Goal: Information Seeking & Learning: Learn about a topic

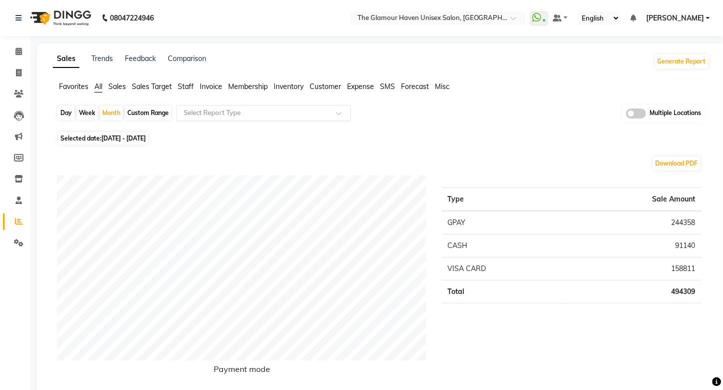
click at [337, 113] on span at bounding box center [342, 116] width 12 height 10
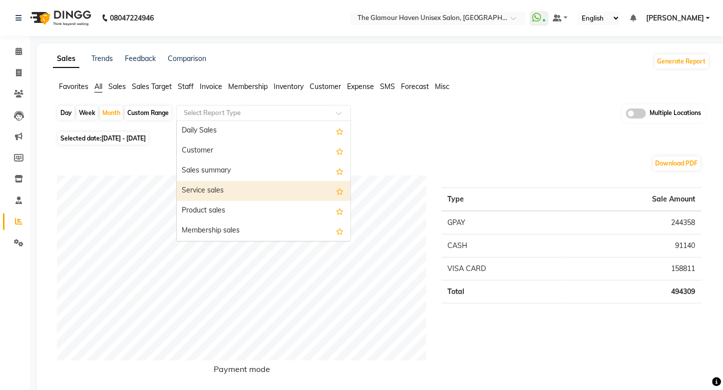
click at [206, 192] on div "Service sales" at bounding box center [264, 191] width 174 height 20
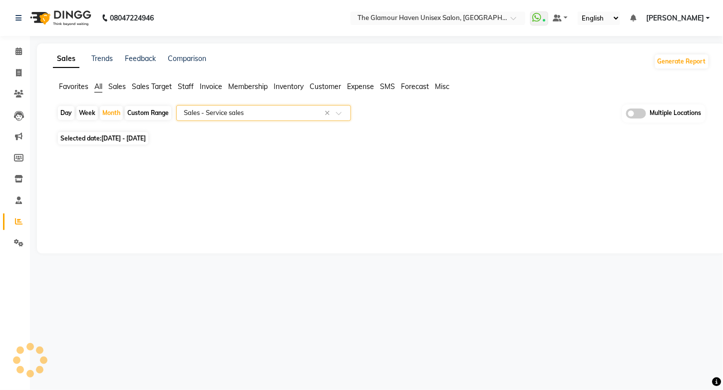
select select "full_report"
select select "csv"
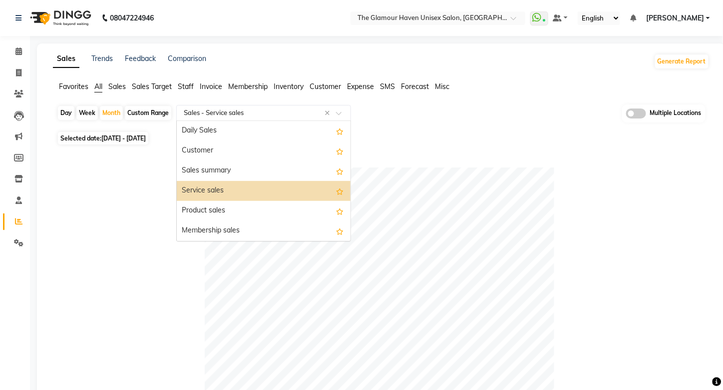
click at [338, 113] on span at bounding box center [342, 116] width 12 height 10
click at [186, 89] on span "Staff" at bounding box center [186, 86] width 16 height 9
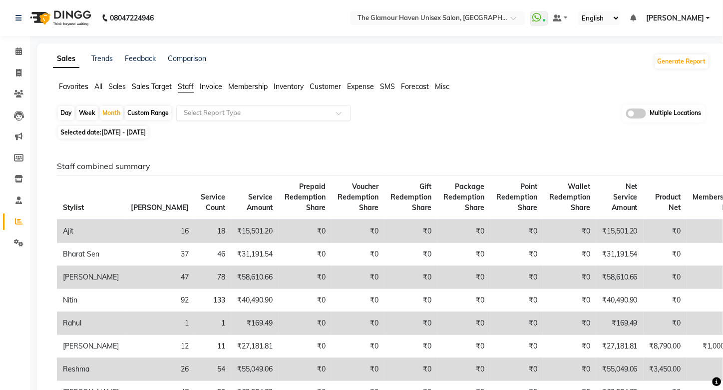
click at [339, 114] on span at bounding box center [342, 116] width 12 height 10
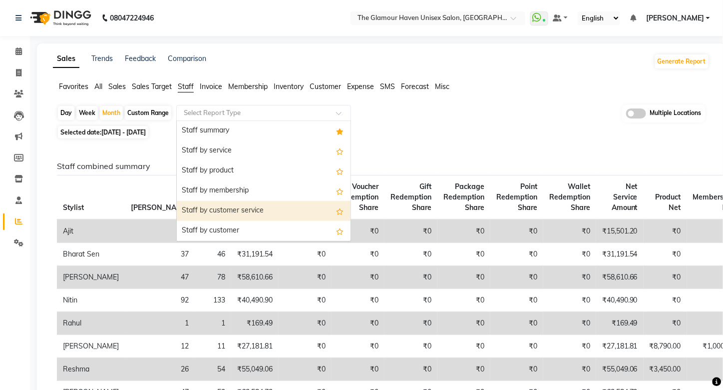
click at [228, 210] on div "Staff by customer service" at bounding box center [264, 211] width 174 height 20
select select "full_report"
select select "csv"
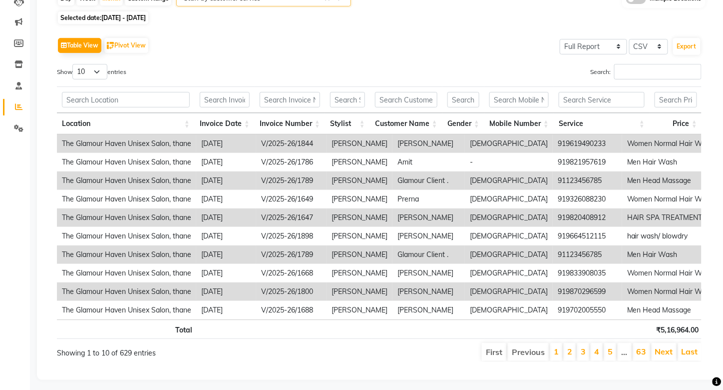
scroll to position [132, 0]
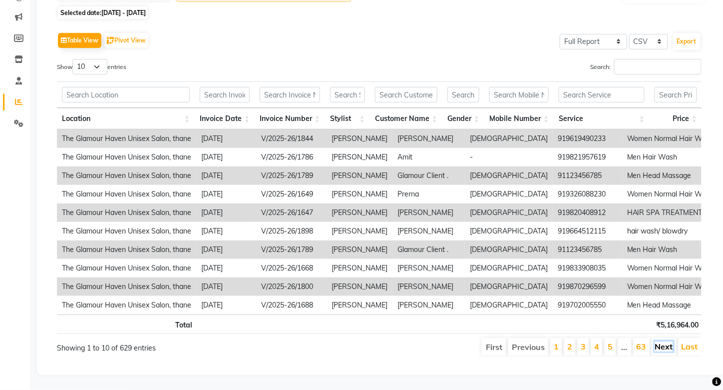
click at [665, 341] on link "Next" at bounding box center [664, 346] width 18 height 10
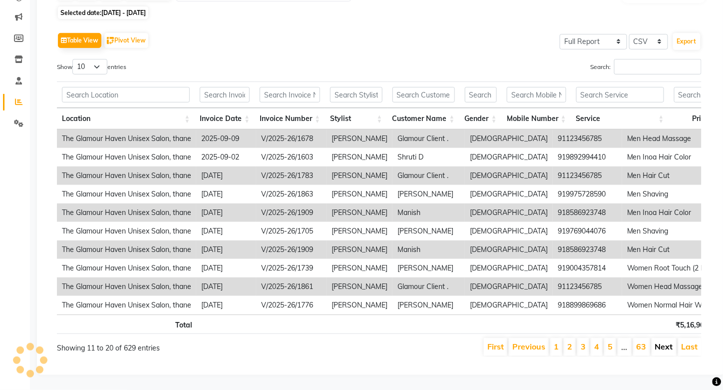
click at [665, 341] on link "Next" at bounding box center [664, 346] width 18 height 10
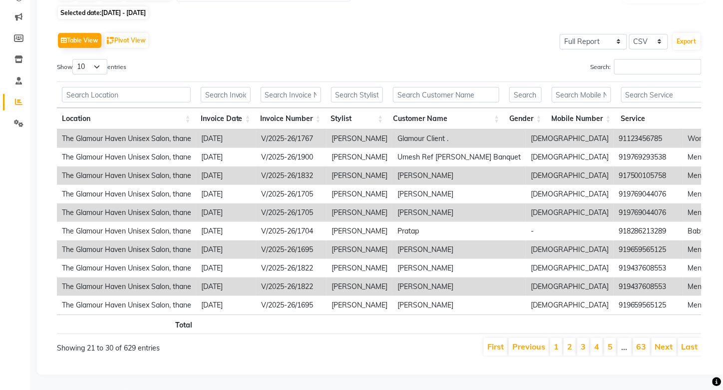
click at [665, 341] on link "Next" at bounding box center [664, 346] width 18 height 10
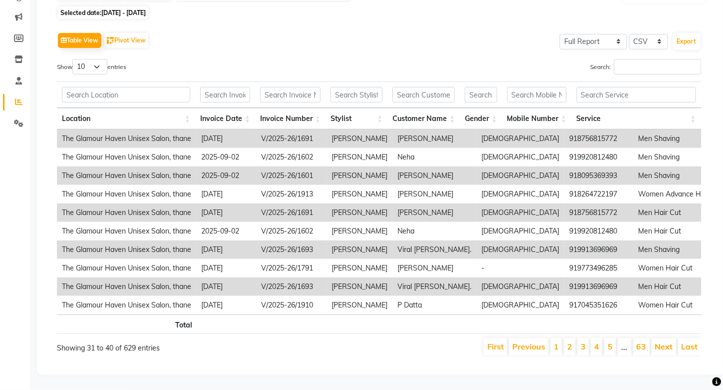
click at [665, 341] on link "Next" at bounding box center [664, 346] width 18 height 10
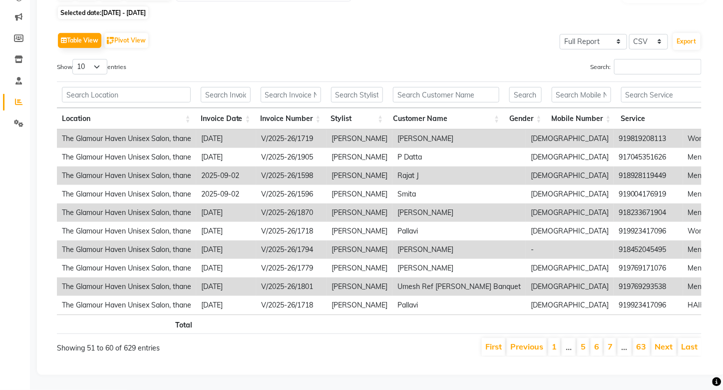
click at [665, 341] on link "Next" at bounding box center [664, 346] width 18 height 10
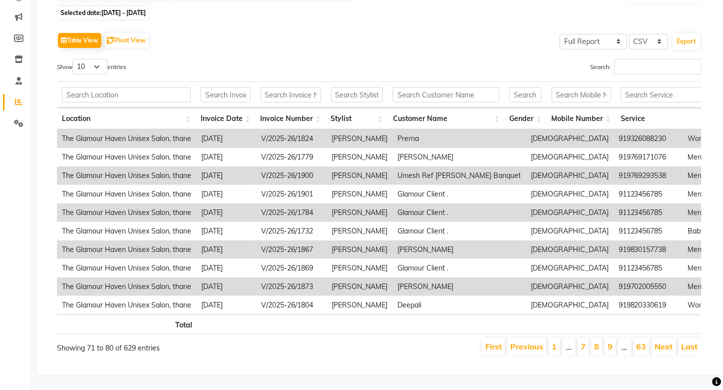
click at [665, 341] on link "Next" at bounding box center [664, 346] width 18 height 10
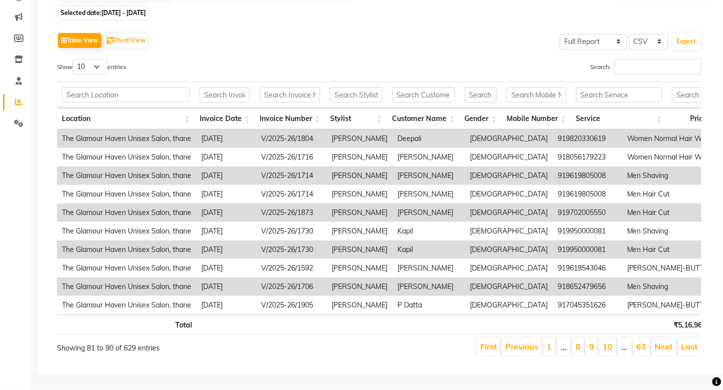
click at [665, 341] on link "Next" at bounding box center [664, 346] width 18 height 10
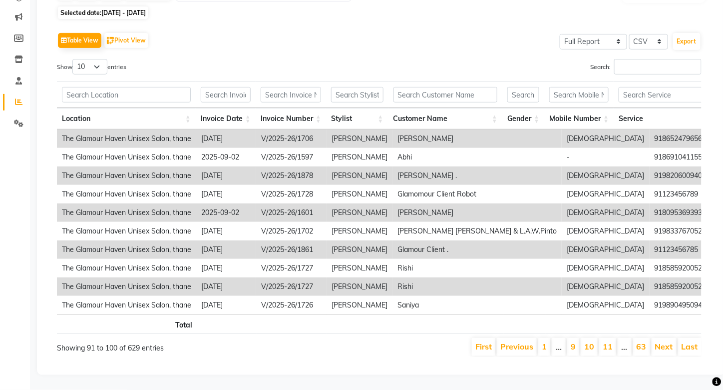
click at [665, 341] on link "Next" at bounding box center [664, 346] width 18 height 10
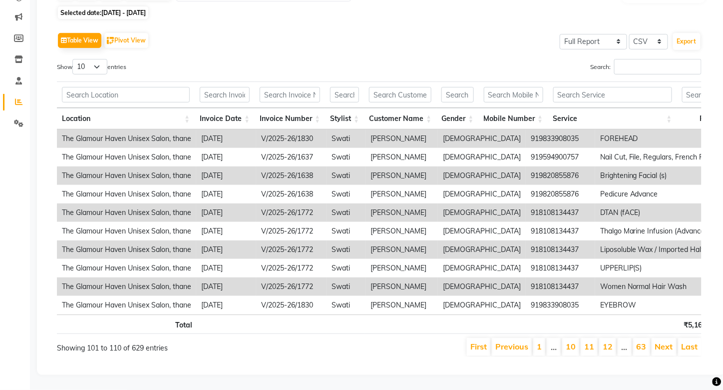
click at [665, 341] on link "Next" at bounding box center [664, 346] width 18 height 10
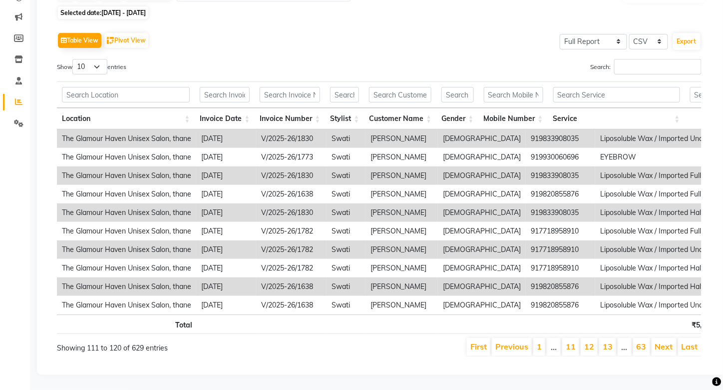
click at [665, 341] on link "Next" at bounding box center [664, 346] width 18 height 10
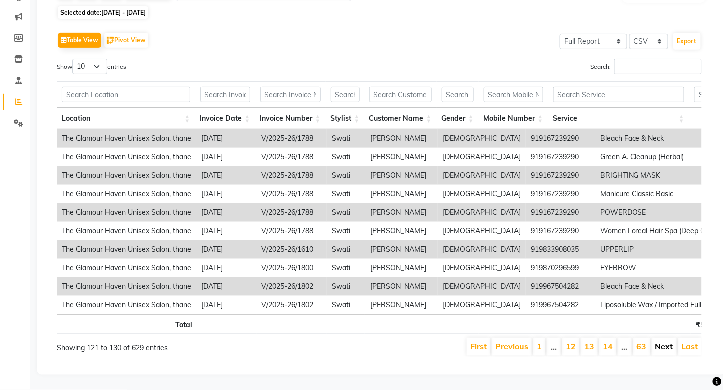
click at [664, 341] on link "Next" at bounding box center [664, 346] width 18 height 10
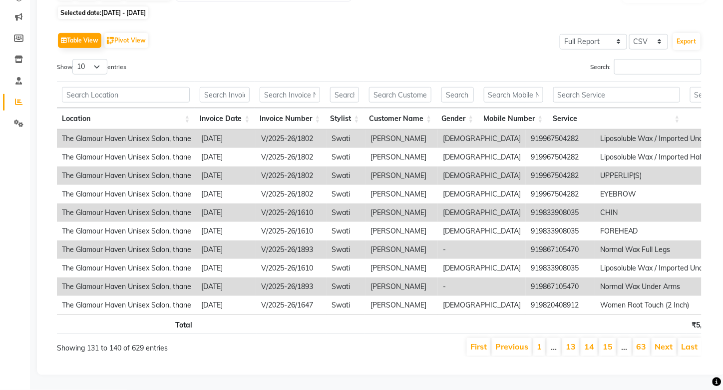
click at [664, 341] on link "Next" at bounding box center [664, 346] width 18 height 10
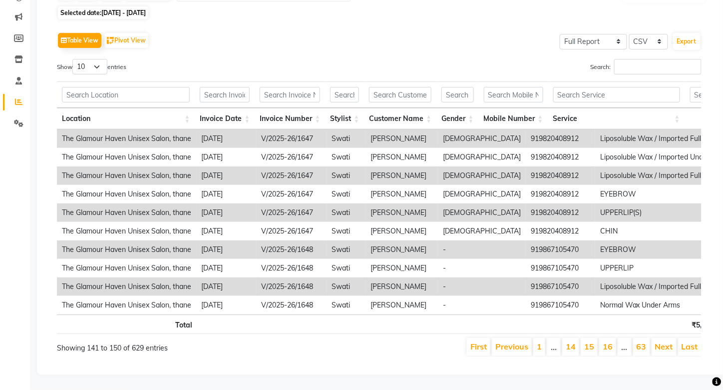
click at [664, 341] on link "Next" at bounding box center [664, 346] width 18 height 10
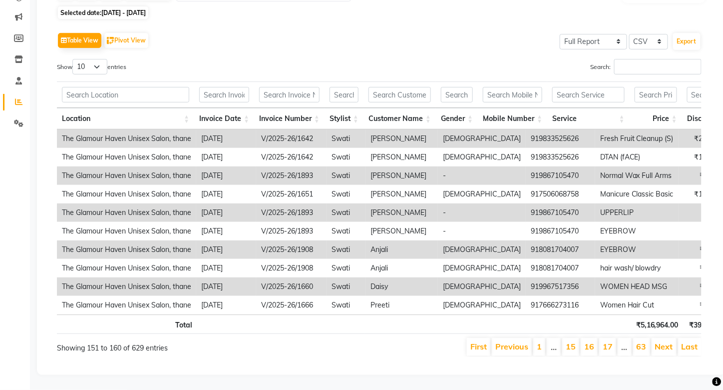
click at [664, 341] on link "Next" at bounding box center [664, 346] width 18 height 10
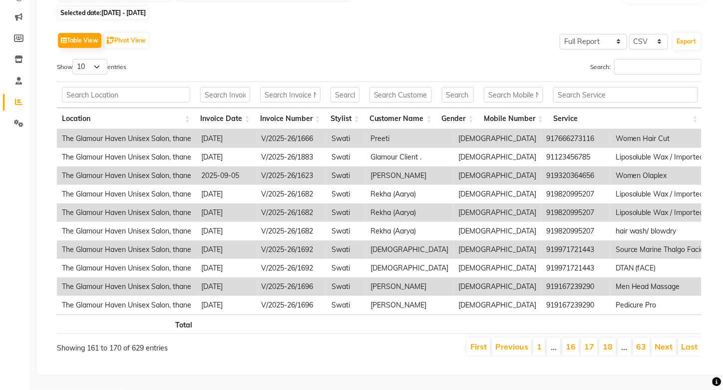
click at [664, 341] on link "Next" at bounding box center [664, 346] width 18 height 10
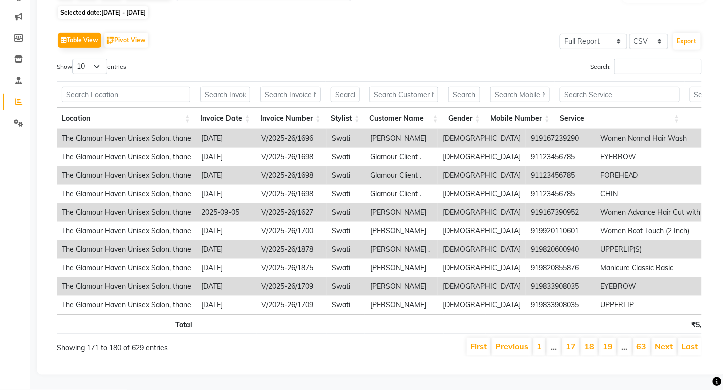
click at [664, 341] on link "Next" at bounding box center [664, 346] width 18 height 10
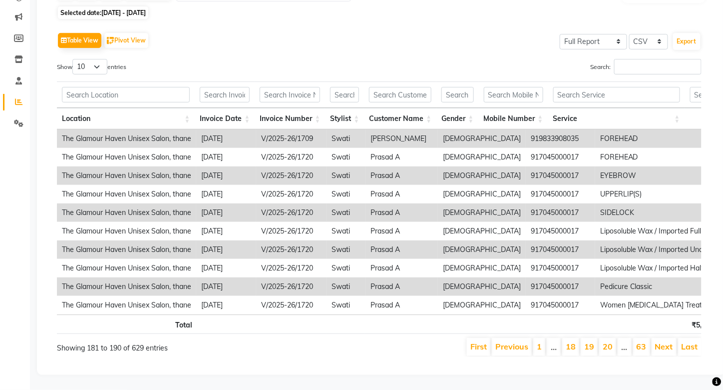
click at [664, 341] on link "Next" at bounding box center [664, 346] width 18 height 10
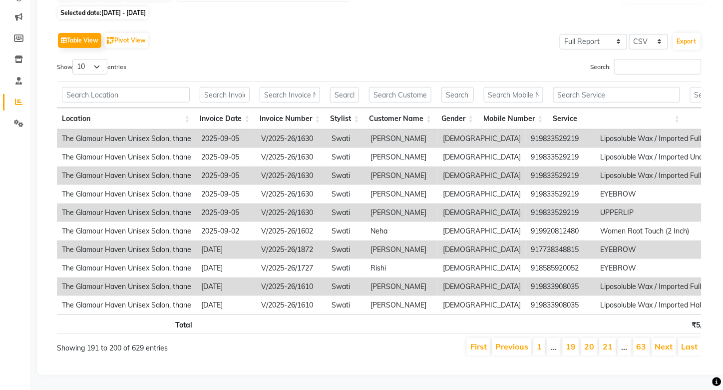
click at [664, 341] on link "Next" at bounding box center [664, 346] width 18 height 10
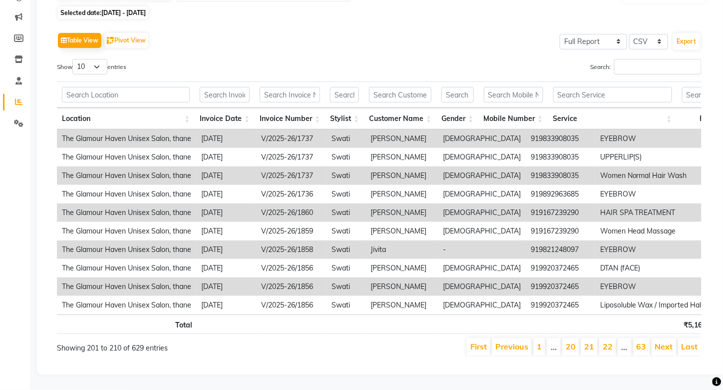
click at [664, 341] on link "Next" at bounding box center [664, 346] width 18 height 10
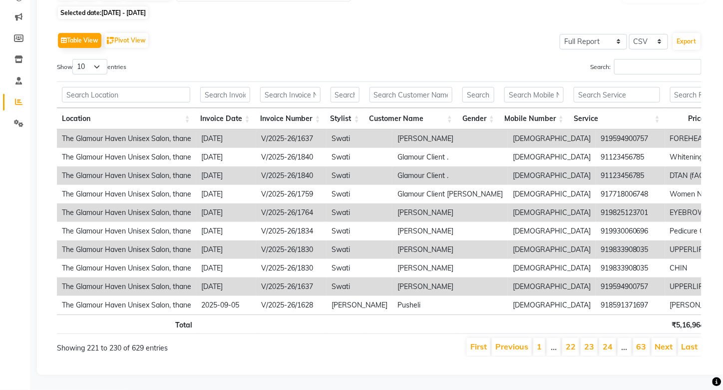
click at [663, 341] on link "Next" at bounding box center [664, 346] width 18 height 10
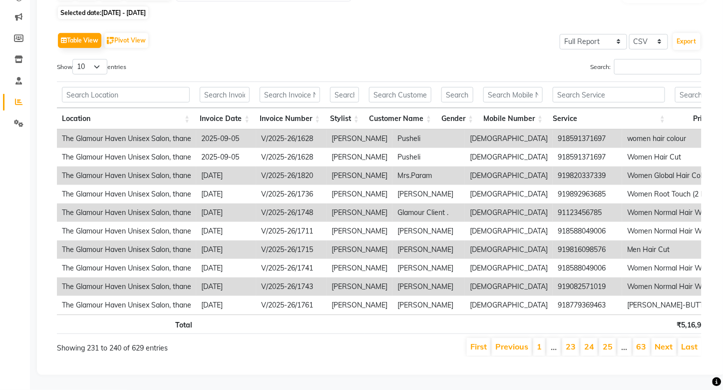
click at [663, 341] on link "Next" at bounding box center [664, 346] width 18 height 10
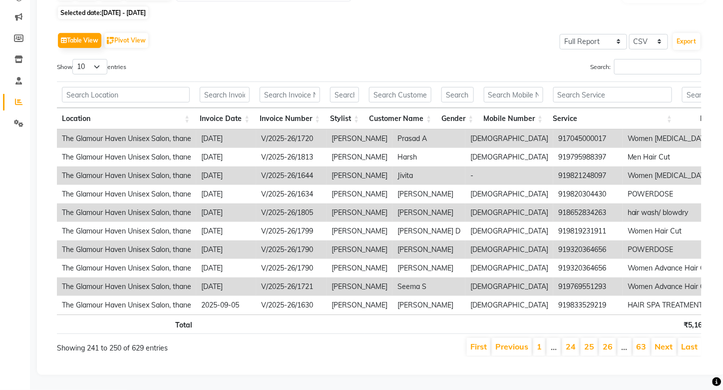
click at [663, 341] on link "Next" at bounding box center [664, 346] width 18 height 10
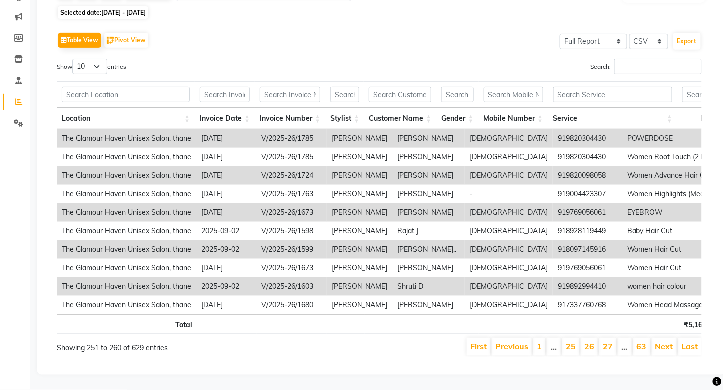
click at [663, 341] on link "Next" at bounding box center [664, 346] width 18 height 10
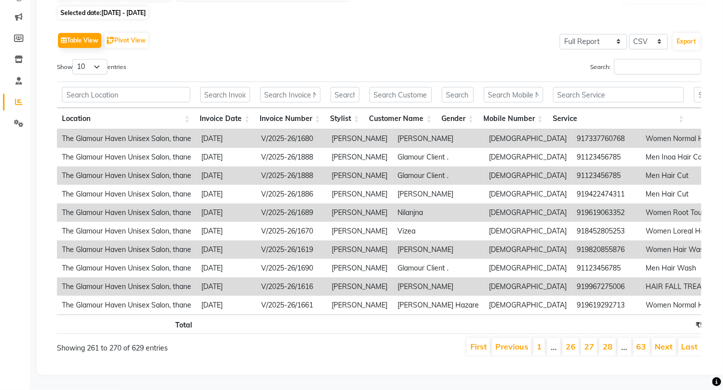
click at [663, 341] on link "Next" at bounding box center [664, 346] width 18 height 10
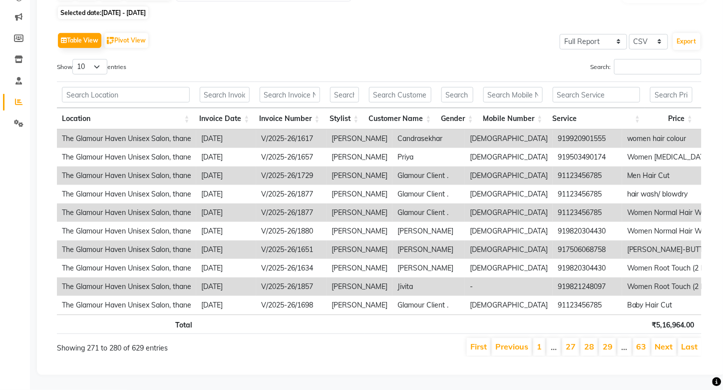
click at [663, 341] on link "Next" at bounding box center [664, 346] width 18 height 10
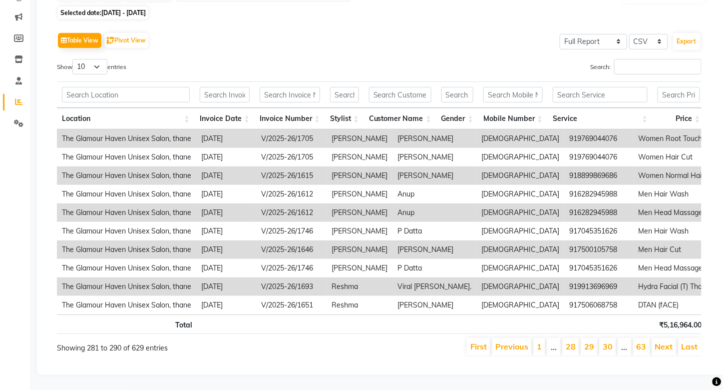
click at [663, 341] on link "Next" at bounding box center [664, 346] width 18 height 10
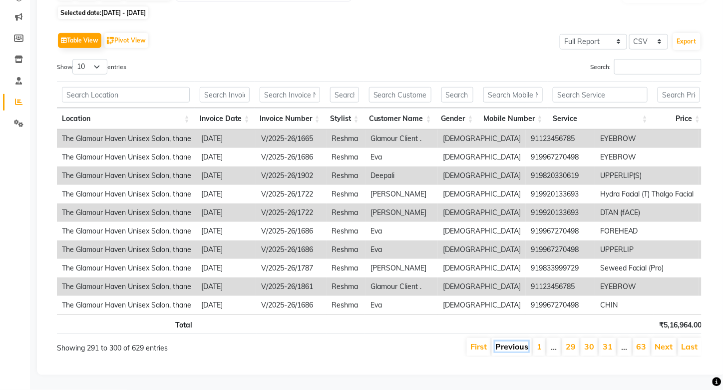
click at [520, 341] on link "Previous" at bounding box center [511, 346] width 33 height 10
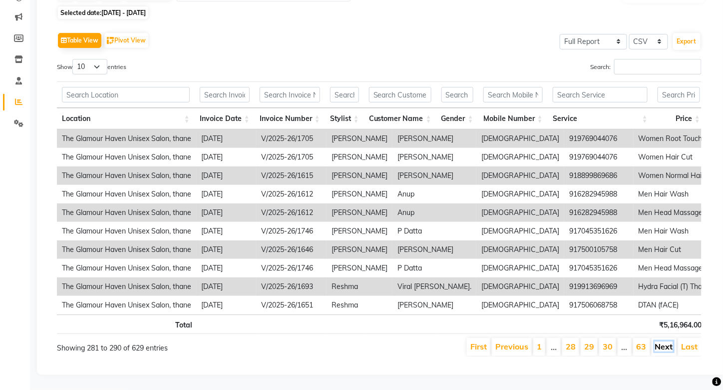
click at [667, 342] on link "Next" at bounding box center [664, 346] width 18 height 10
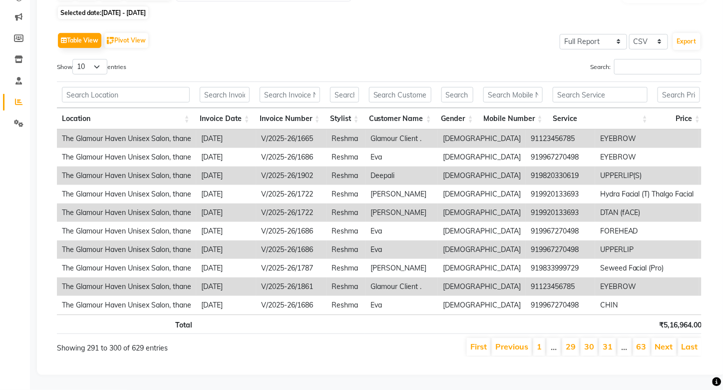
click at [667, 342] on link "Next" at bounding box center [664, 346] width 18 height 10
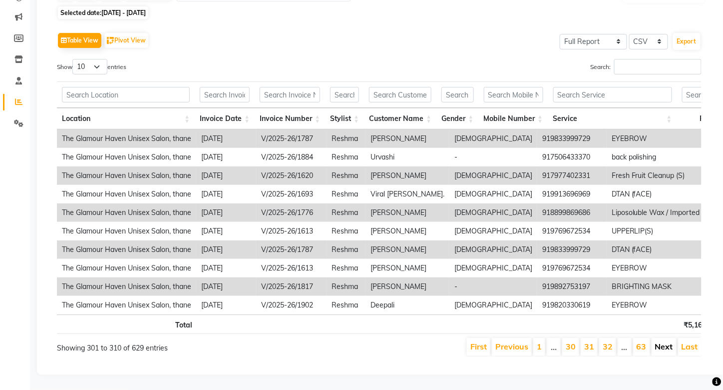
click at [666, 341] on link "Next" at bounding box center [664, 346] width 18 height 10
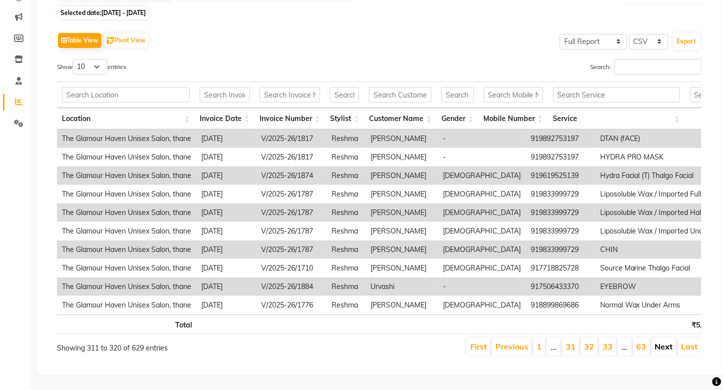
click at [668, 341] on link "Next" at bounding box center [664, 346] width 18 height 10
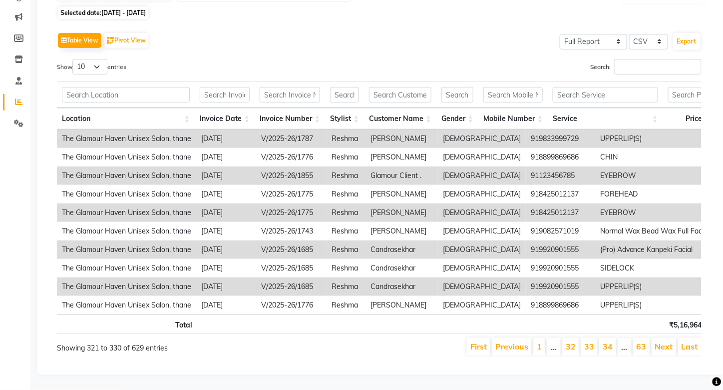
click at [668, 341] on link "Next" at bounding box center [664, 346] width 18 height 10
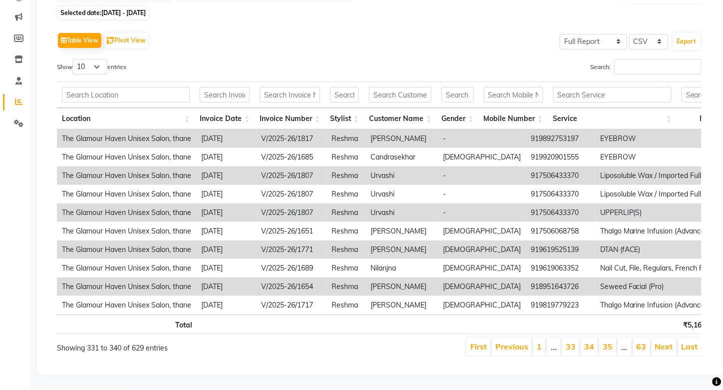
click at [668, 341] on link "Next" at bounding box center [664, 346] width 18 height 10
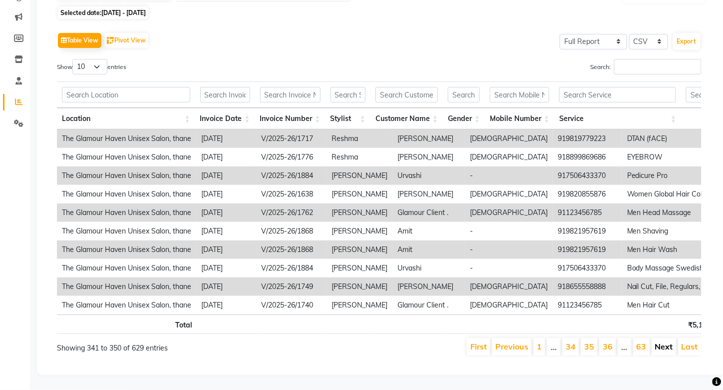
click at [667, 341] on link "Next" at bounding box center [664, 346] width 18 height 10
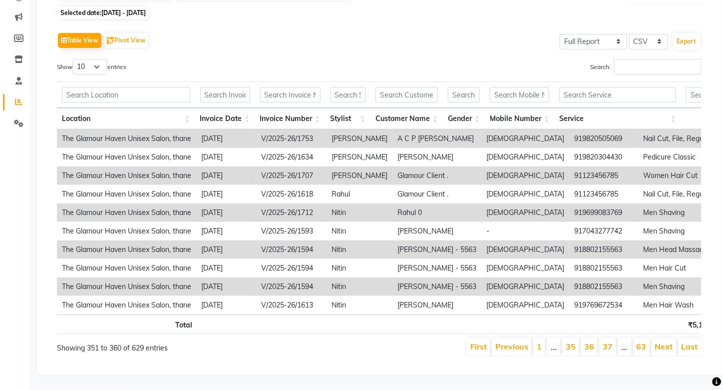
click at [667, 341] on link "Next" at bounding box center [664, 346] width 18 height 10
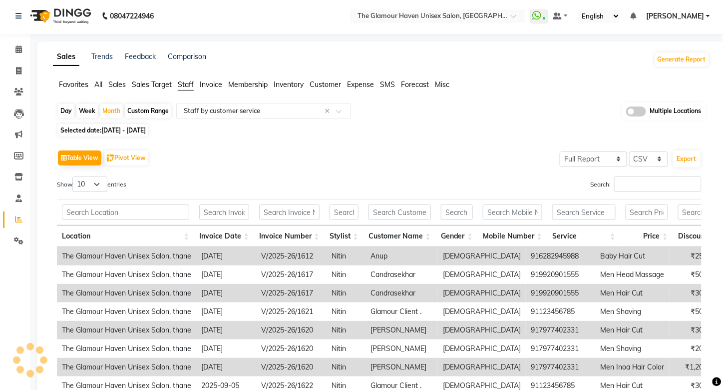
scroll to position [0, 0]
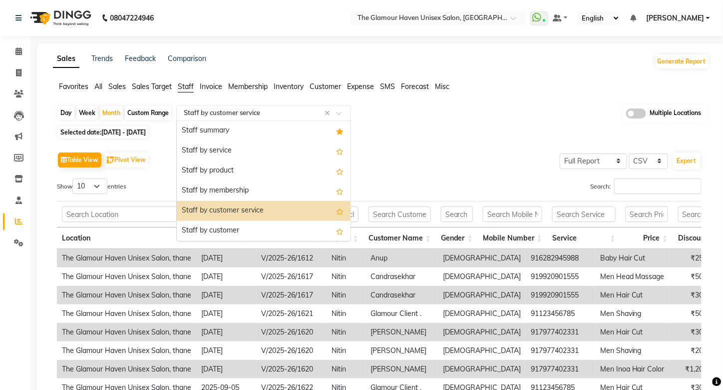
click at [338, 115] on span at bounding box center [342, 116] width 12 height 10
click at [237, 133] on div "Staff summary" at bounding box center [264, 131] width 174 height 20
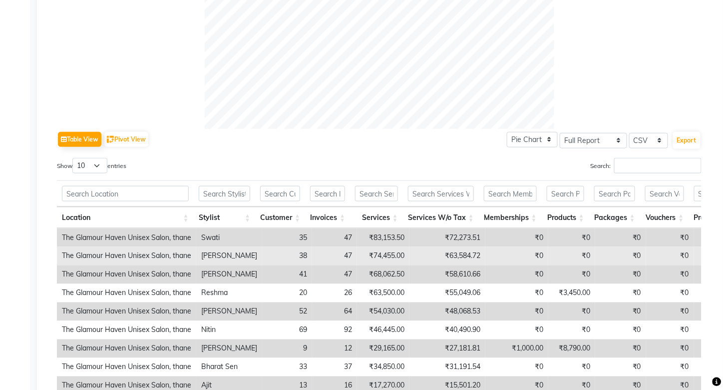
scroll to position [450, 0]
